Goal: Use online tool/utility

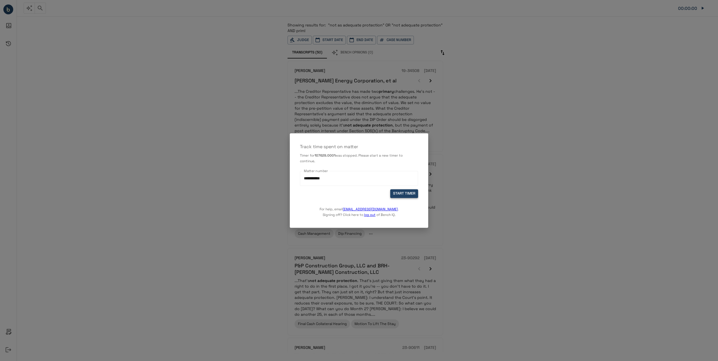
click at [407, 194] on button "START TIMER" at bounding box center [404, 193] width 28 height 9
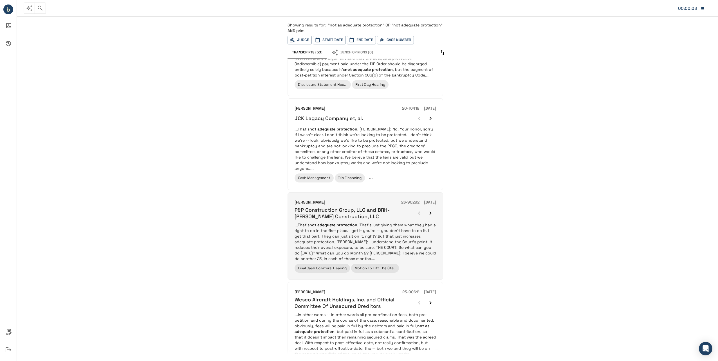
scroll to position [56, 0]
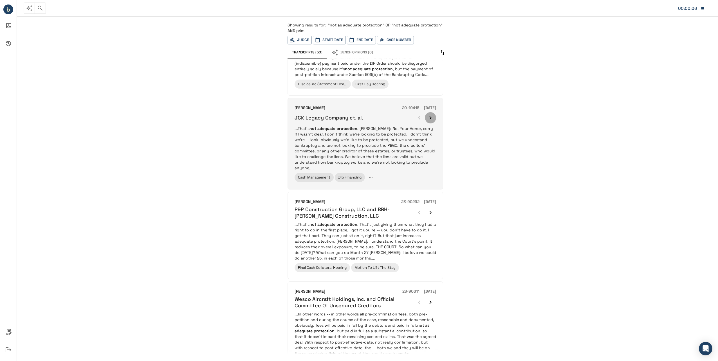
click at [431, 117] on icon "button" at bounding box center [431, 117] width 2 height 3
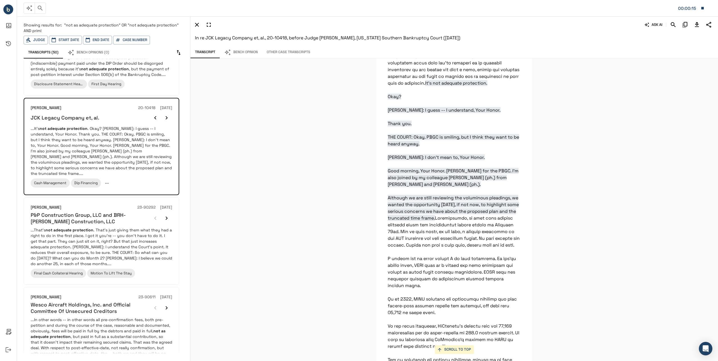
scroll to position [4182, 0]
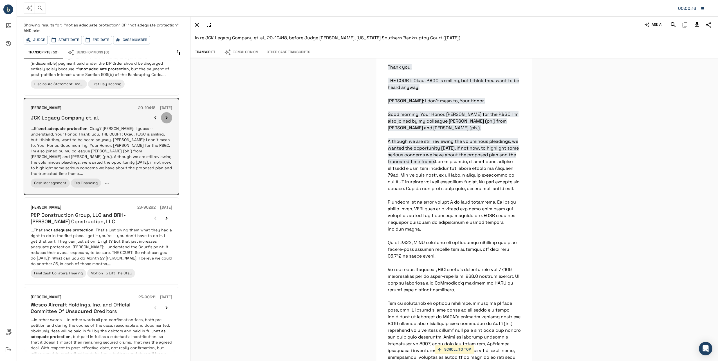
click at [167, 118] on icon "button" at bounding box center [167, 117] width 2 height 3
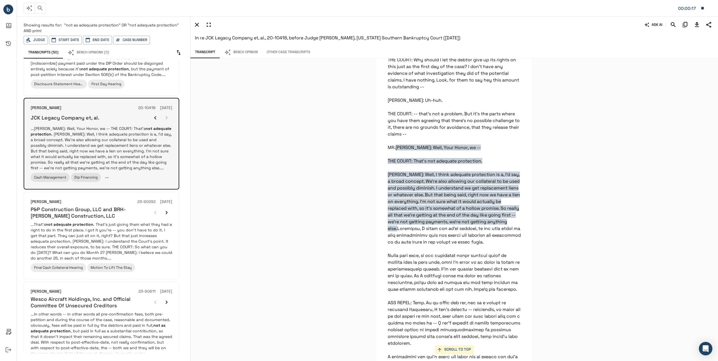
scroll to position [3789, 0]
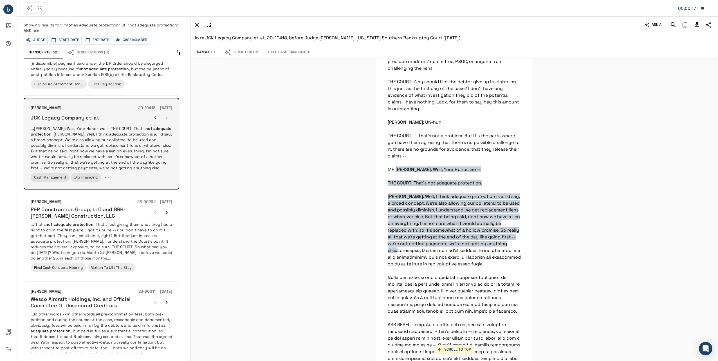
click at [167, 118] on div at bounding box center [161, 117] width 23 height 11
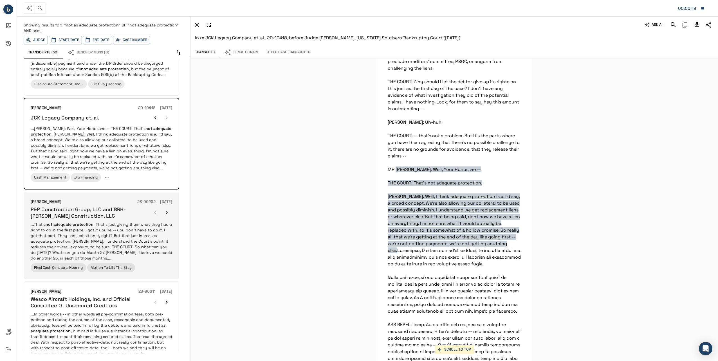
click at [167, 210] on icon "button" at bounding box center [166, 212] width 7 height 7
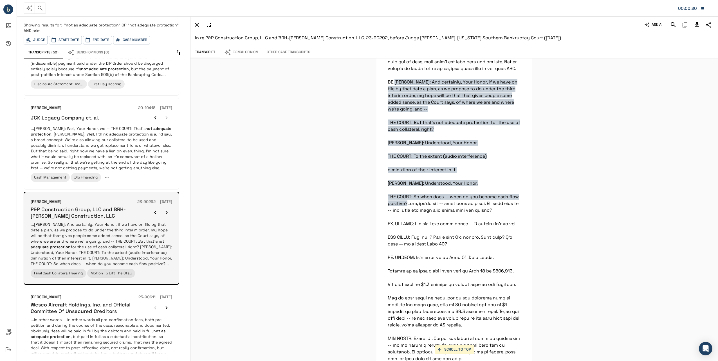
scroll to position [6484, 0]
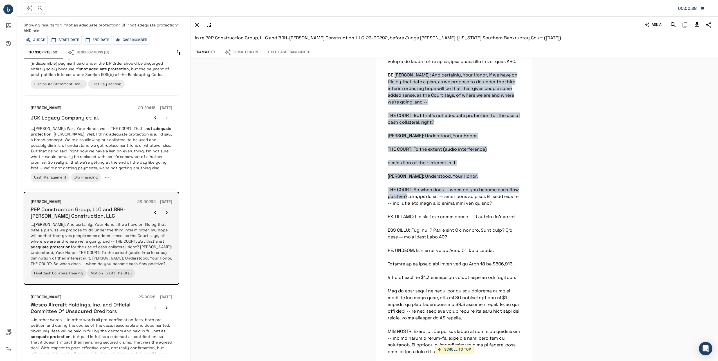
click at [164, 211] on icon "button" at bounding box center [166, 212] width 7 height 7
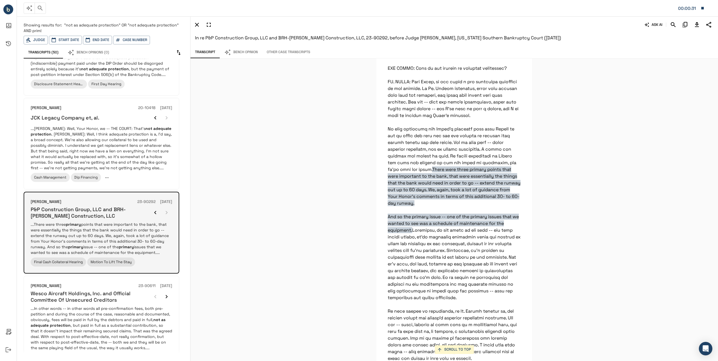
scroll to position [113, 0]
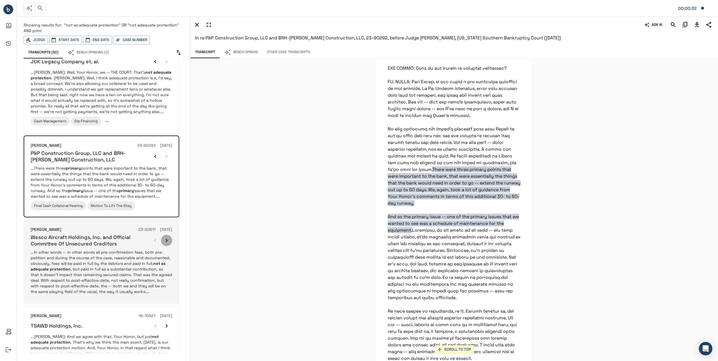
click at [165, 238] on icon "button" at bounding box center [166, 240] width 7 height 7
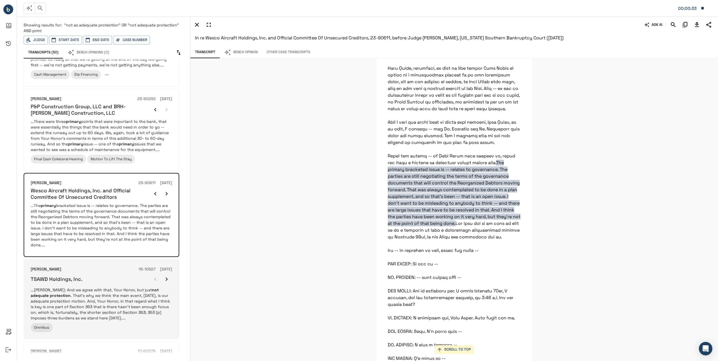
scroll to position [197, 0]
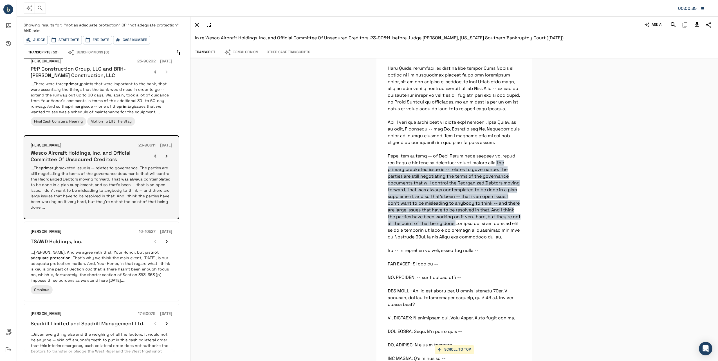
click at [167, 155] on icon "button" at bounding box center [167, 155] width 2 height 3
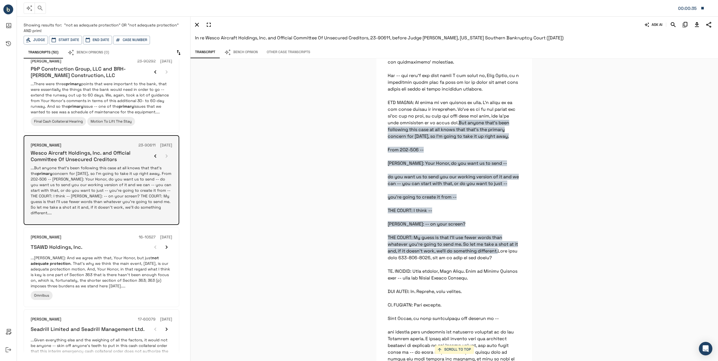
scroll to position [3300, 0]
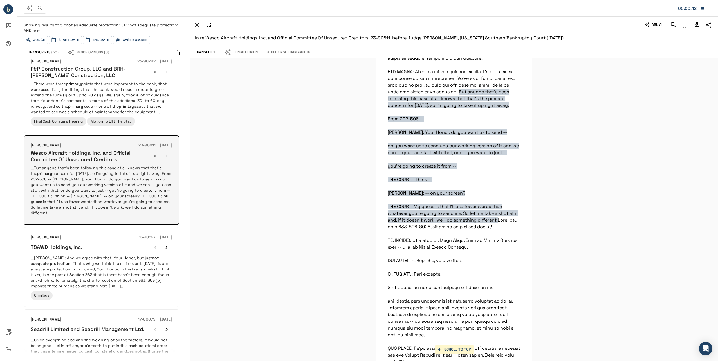
click at [167, 155] on div at bounding box center [161, 156] width 23 height 11
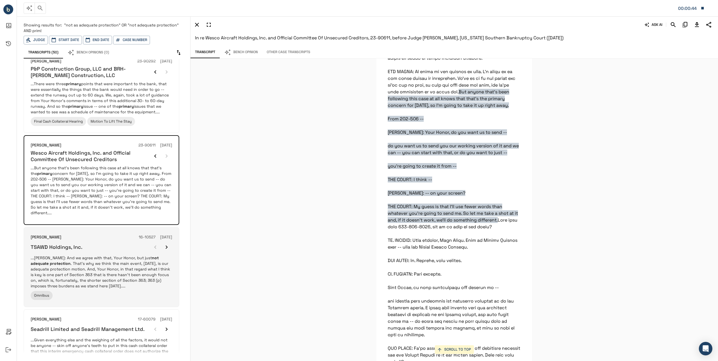
click at [135, 248] on div "[PERSON_NAME] 16-10527 [DATE] TSAWD Holdings, Inc. ...[PERSON_NAME]: And we agr…" at bounding box center [102, 267] width 142 height 66
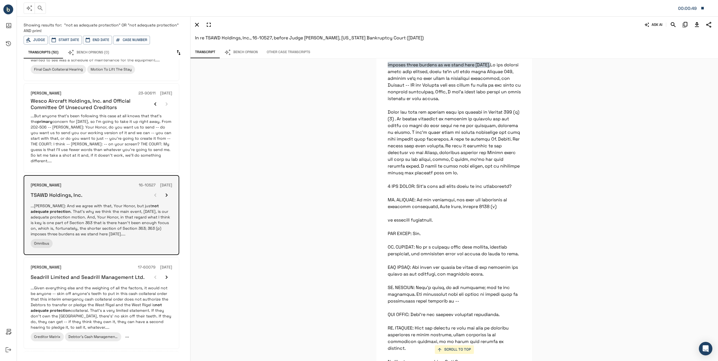
scroll to position [253, 0]
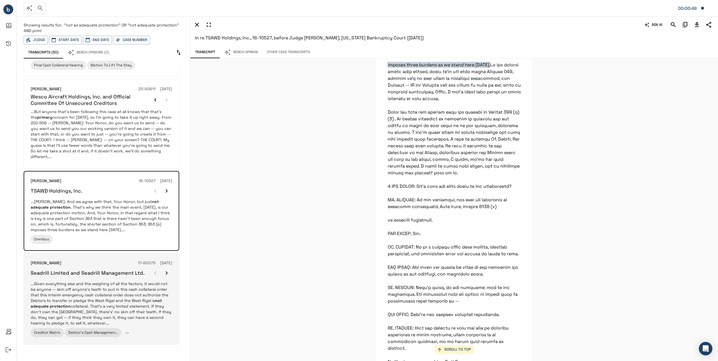
click at [167, 270] on icon "button" at bounding box center [166, 273] width 7 height 7
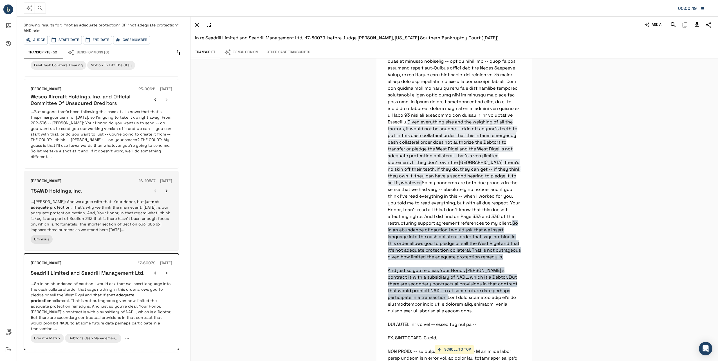
scroll to position [7798, 0]
